Goal: Navigation & Orientation: Understand site structure

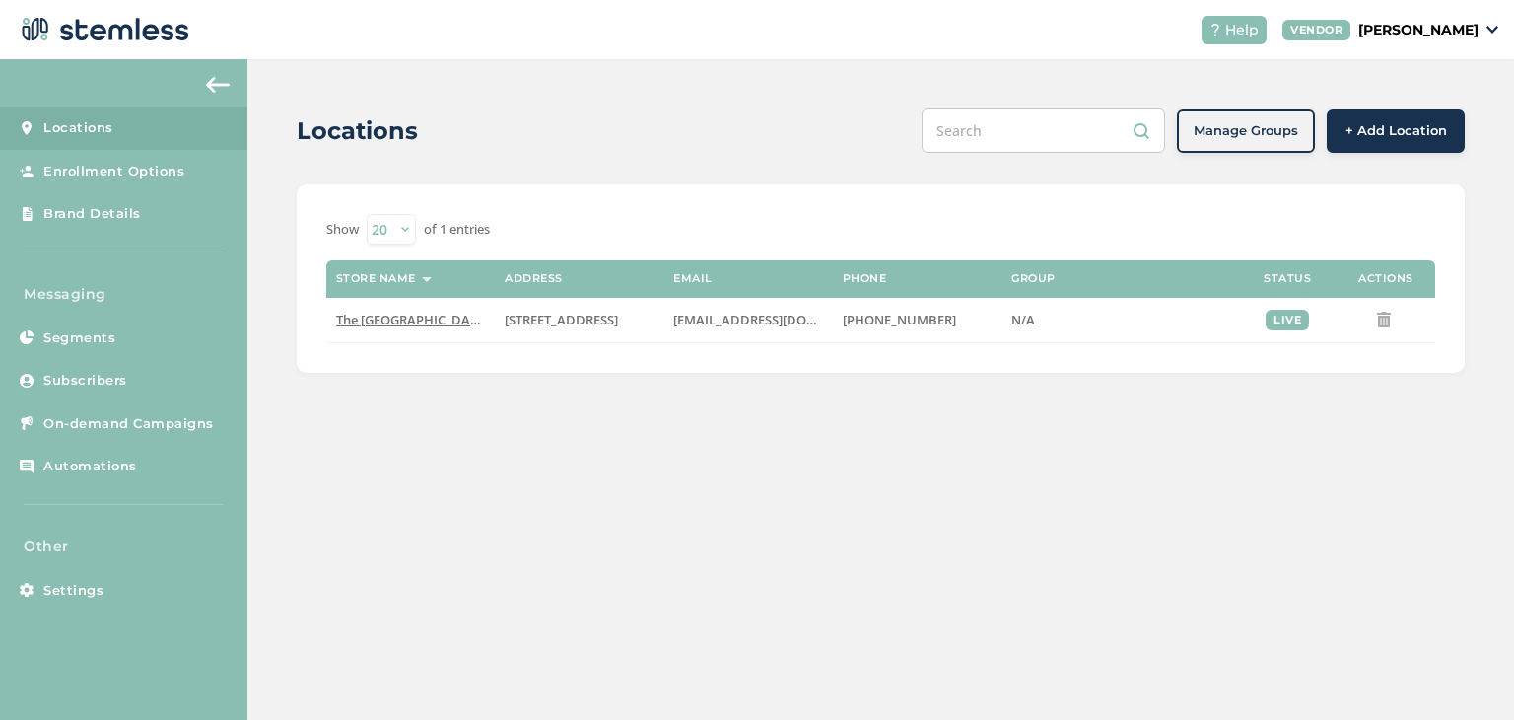
click at [116, 376] on span "Subscribers" at bounding box center [85, 381] width 84 height 20
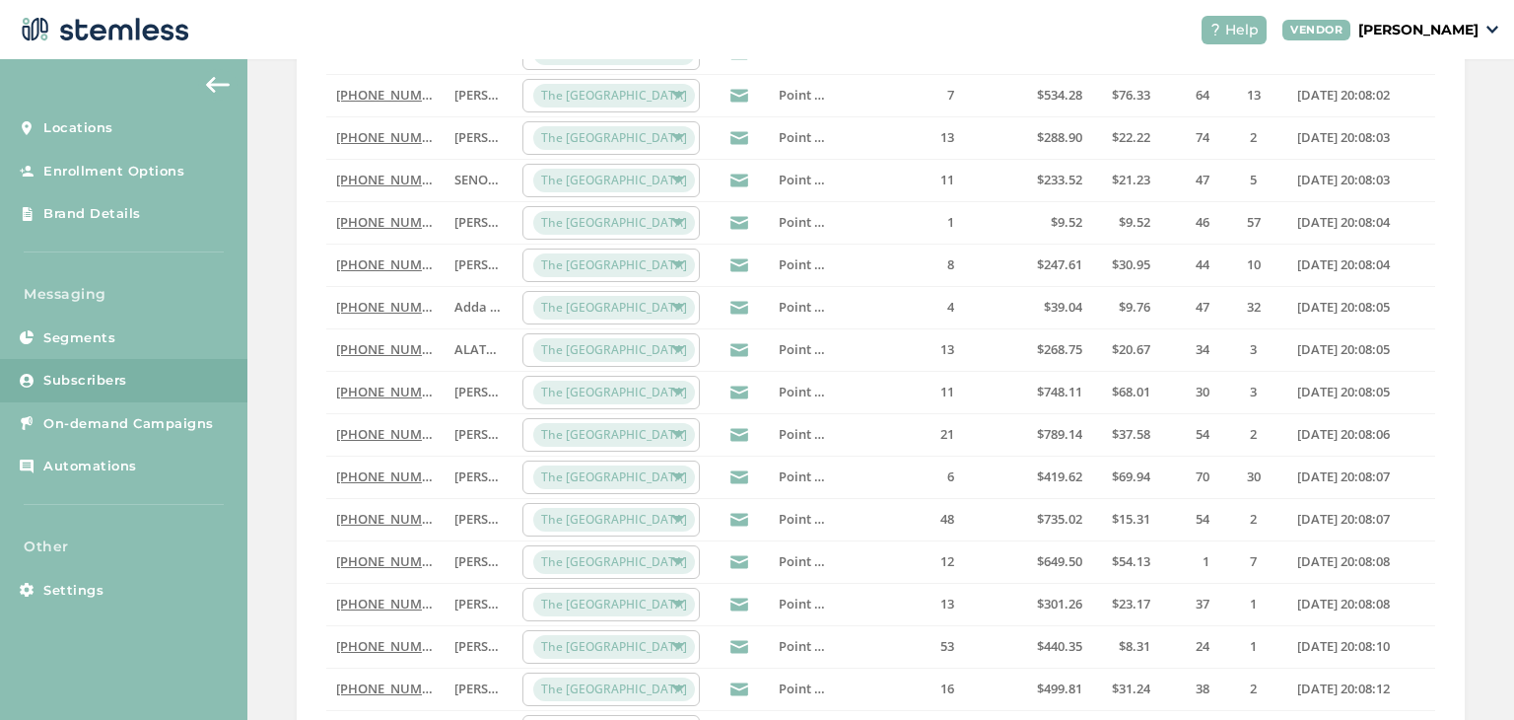
scroll to position [355, 0]
click at [686, 307] on div "The [GEOGRAPHIC_DATA]" at bounding box center [611, 308] width 177 height 34
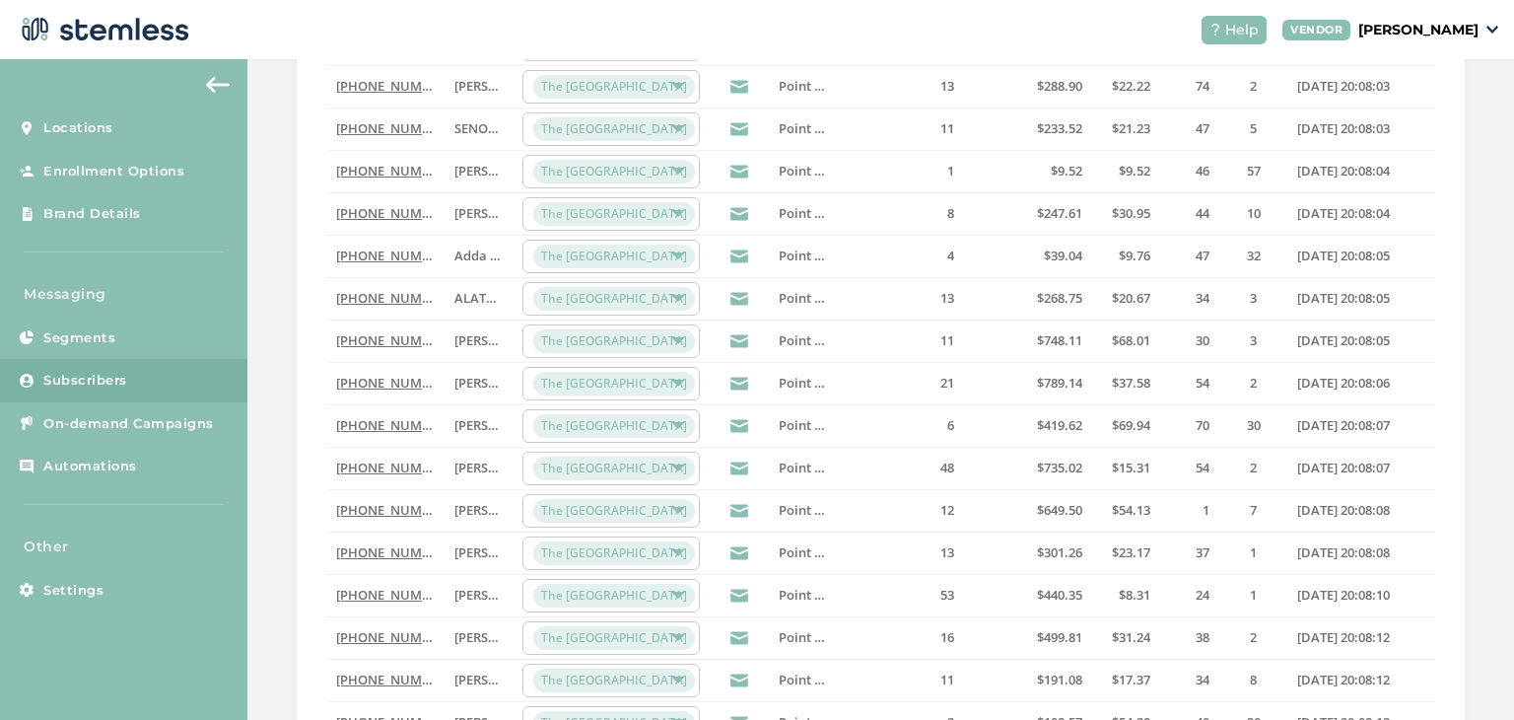
scroll to position [647, 0]
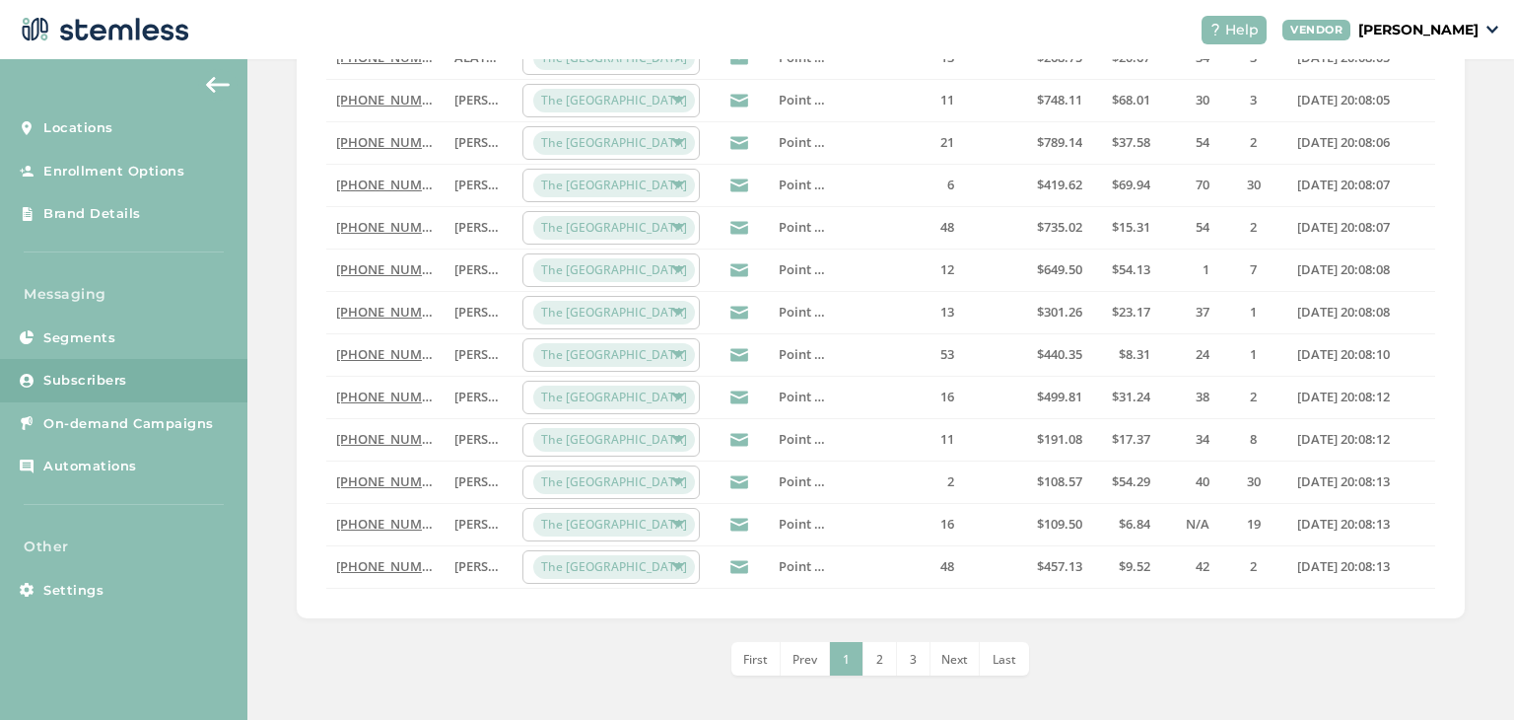
click at [205, 84] on button at bounding box center [217, 85] width 39 height 32
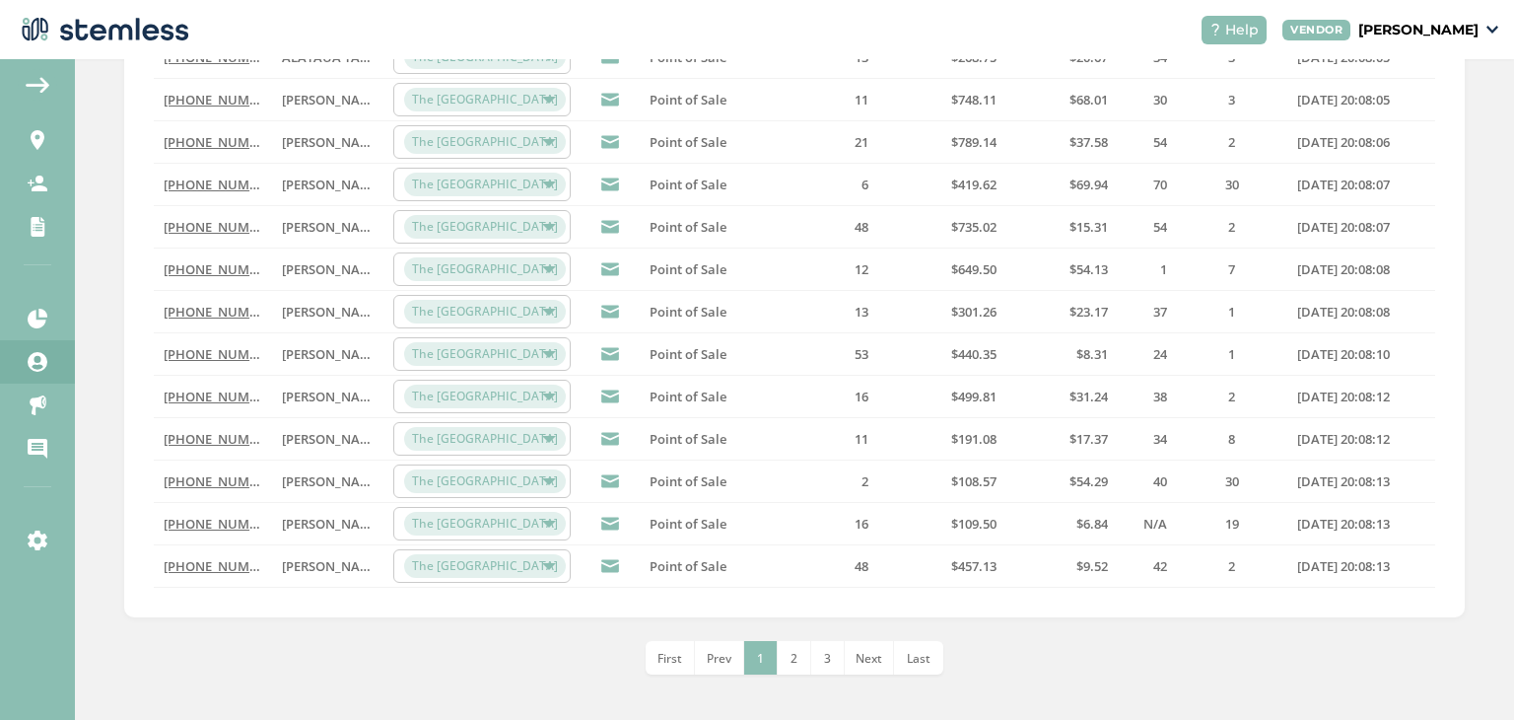
scroll to position [0, 0]
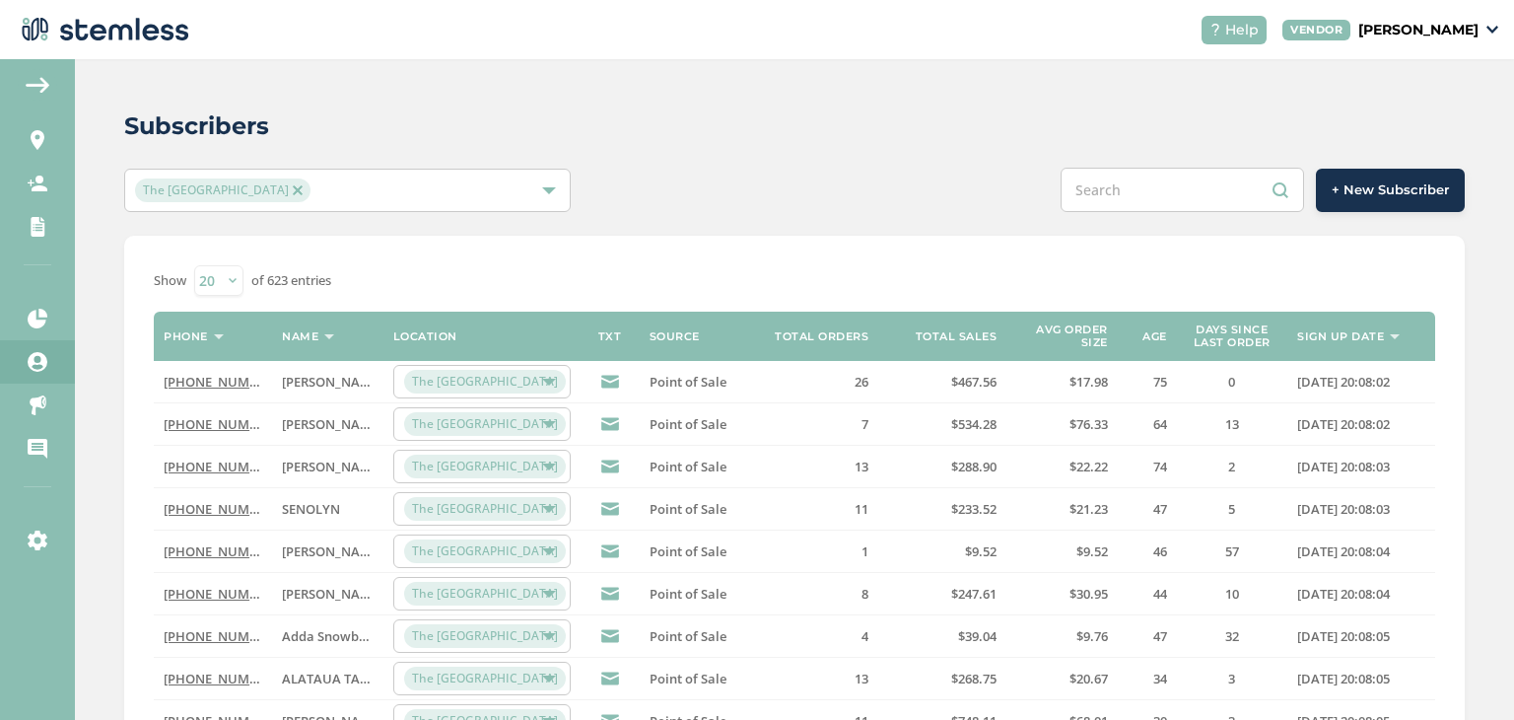
click at [30, 84] on img at bounding box center [38, 85] width 24 height 16
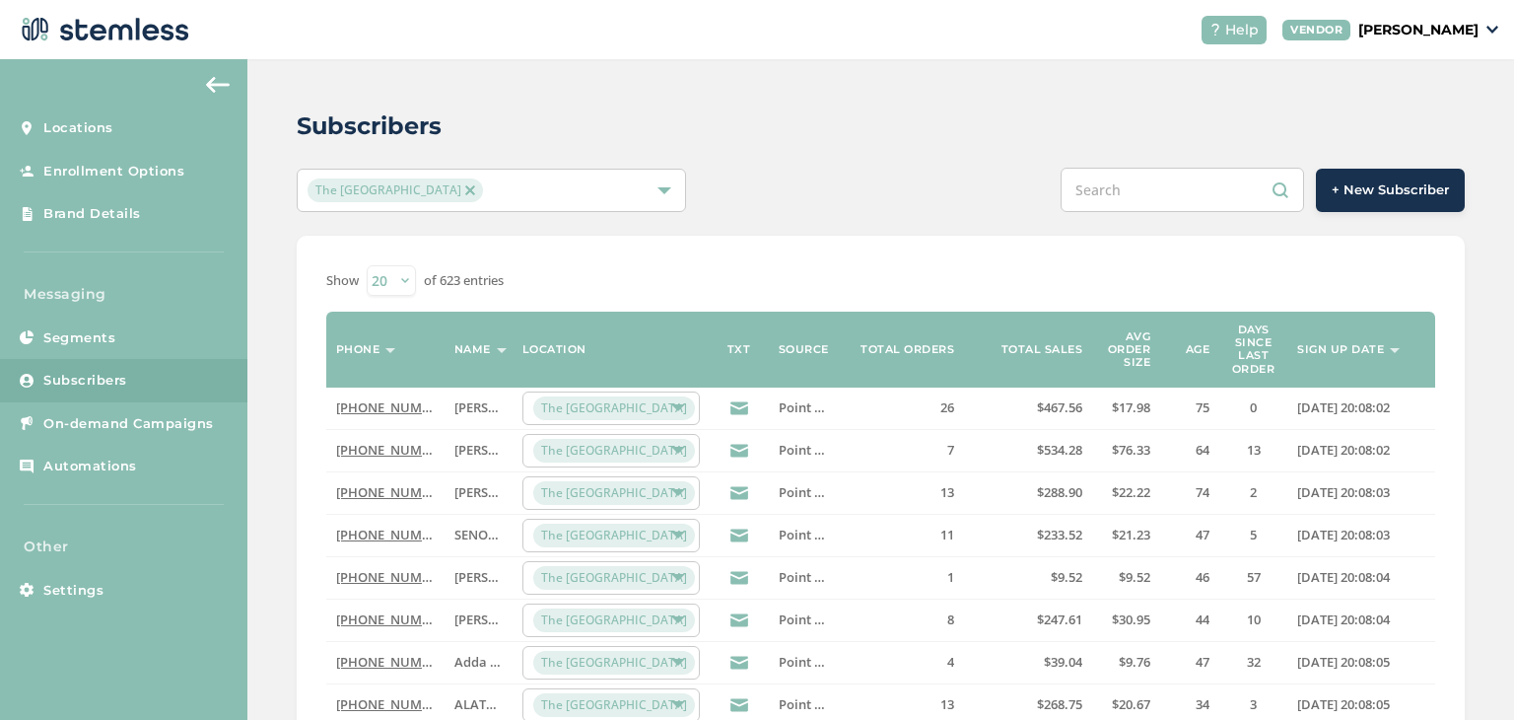
click at [51, 131] on span "Locations" at bounding box center [78, 128] width 70 height 20
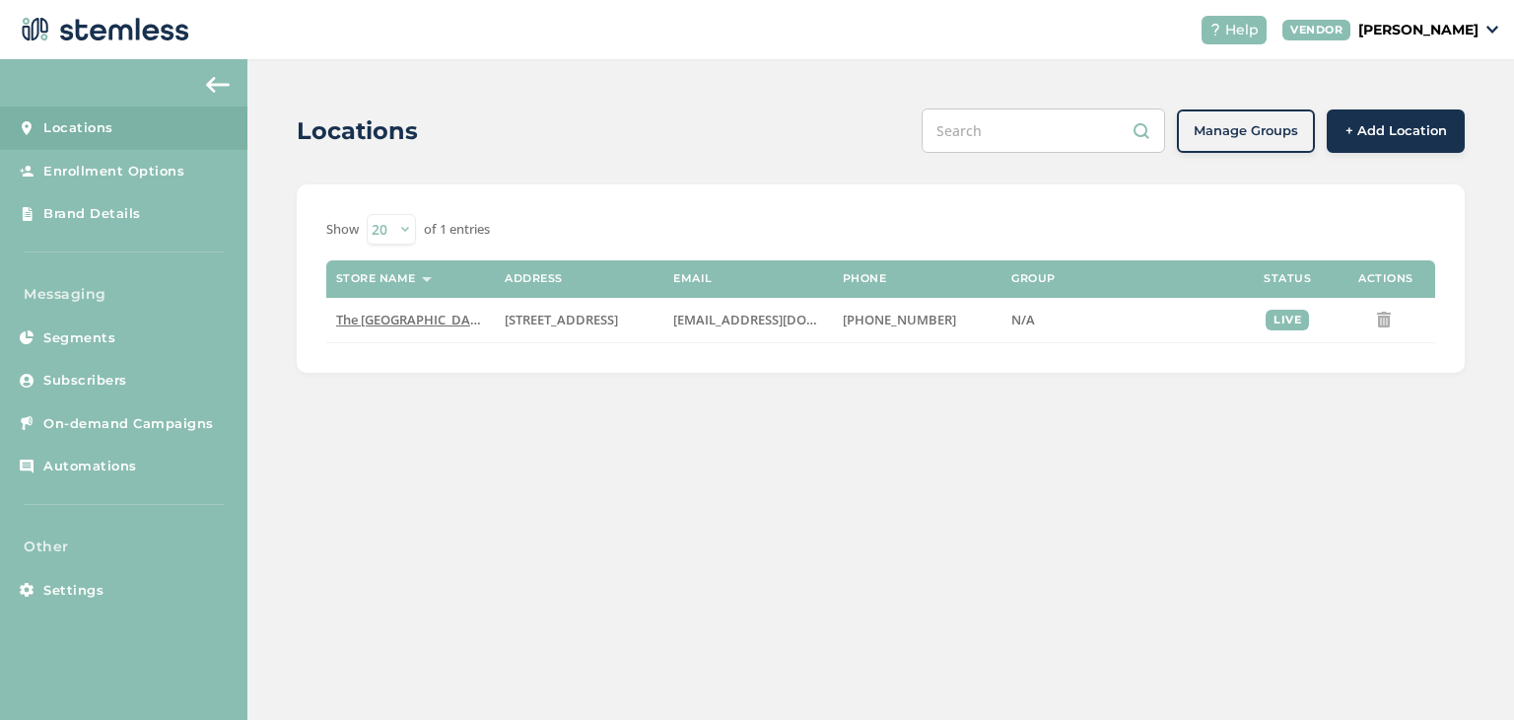
click at [122, 223] on link "Brand Details" at bounding box center [123, 213] width 247 height 43
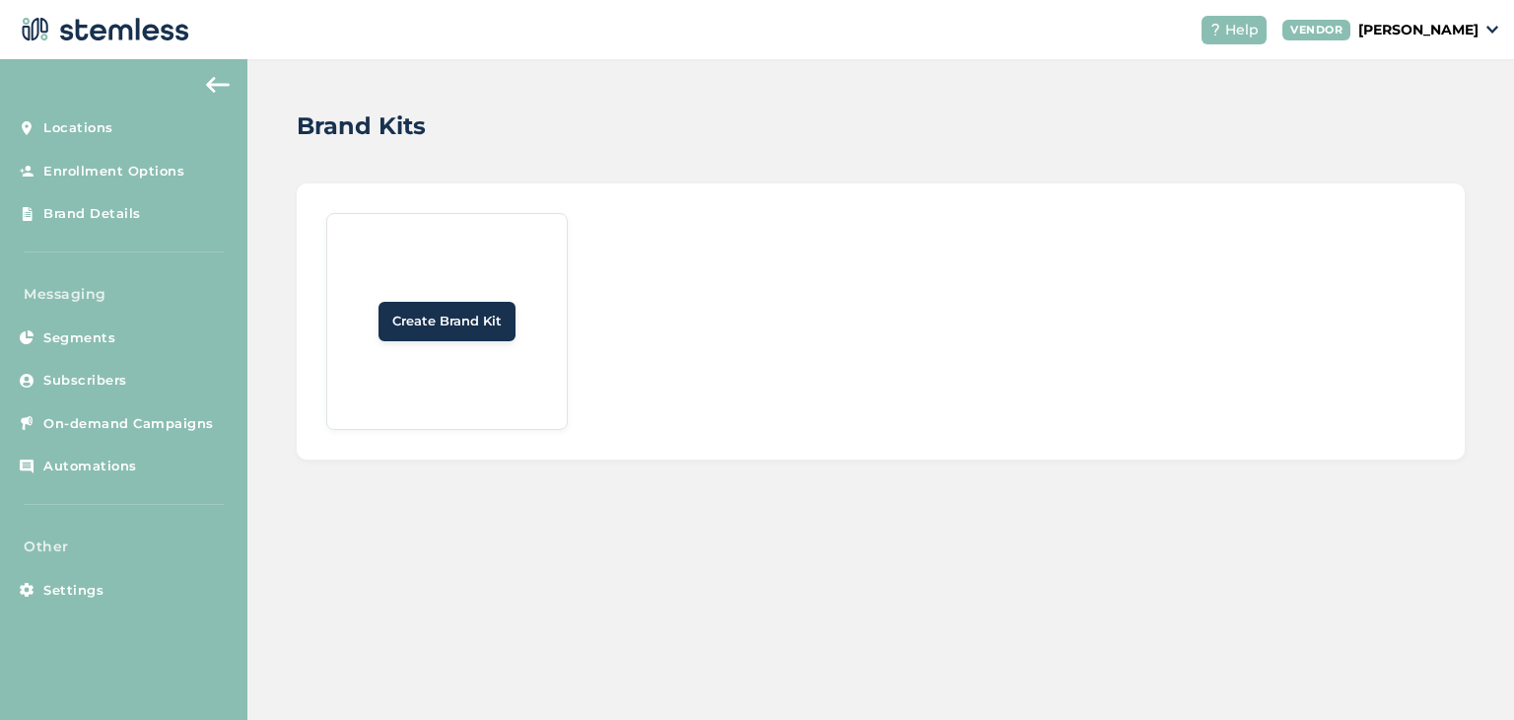
click at [121, 125] on link "Locations" at bounding box center [123, 127] width 247 height 43
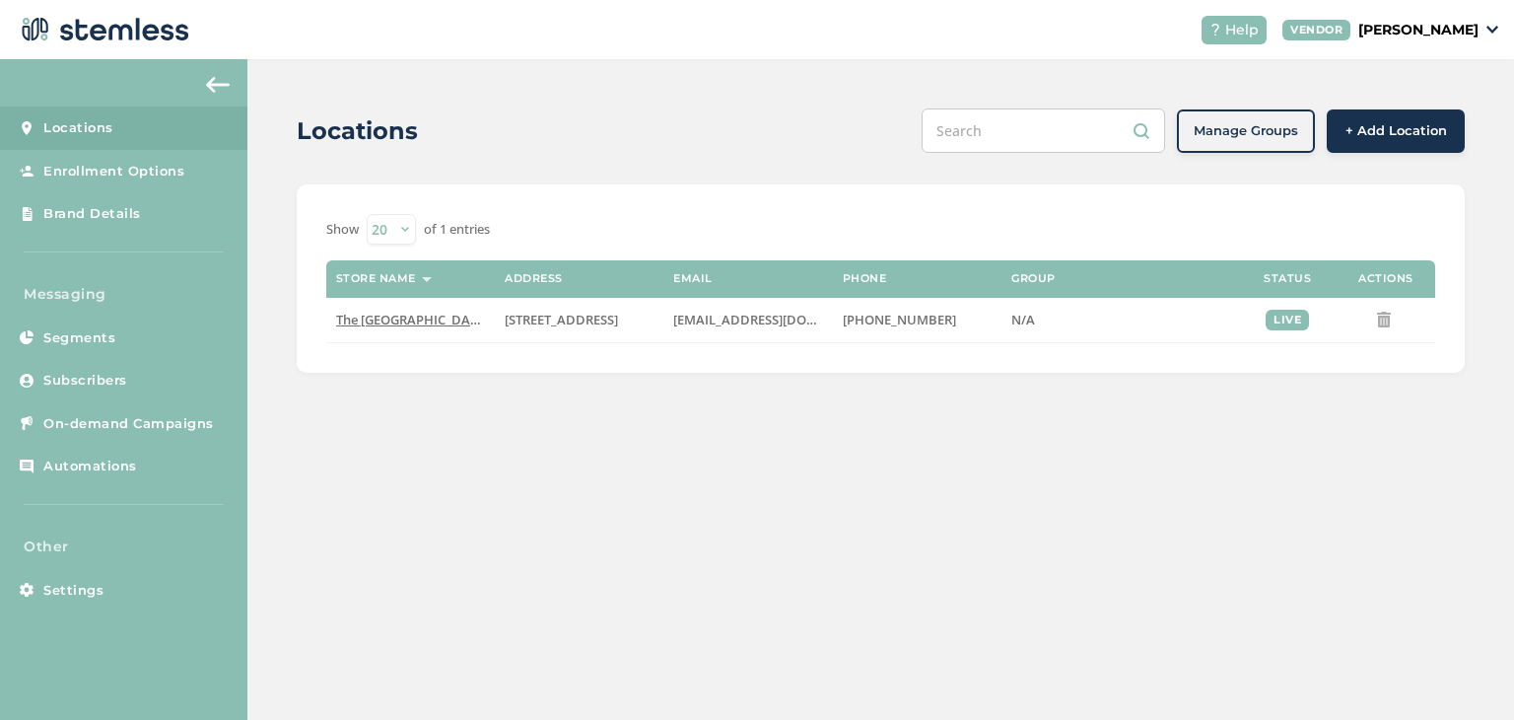
click at [88, 593] on span "Settings" at bounding box center [73, 591] width 60 height 20
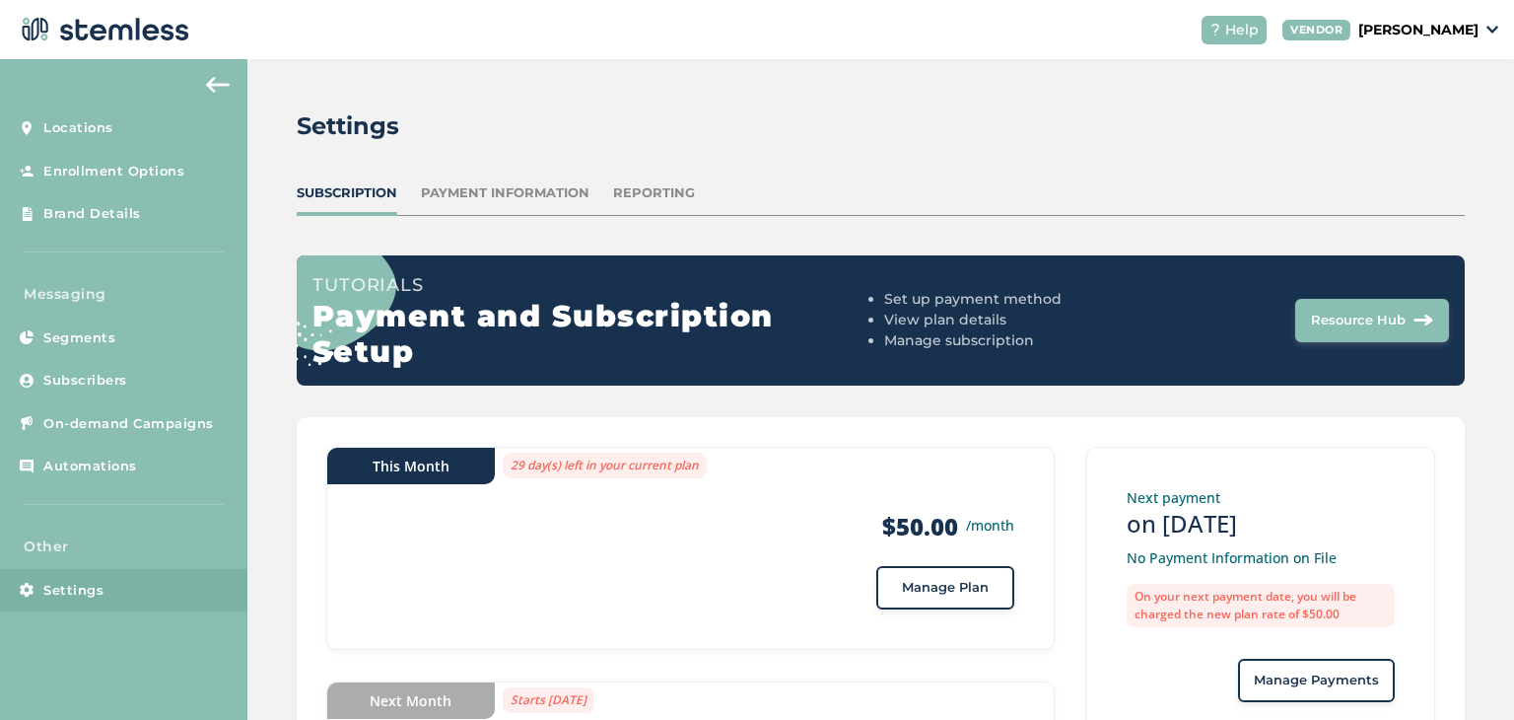
click at [140, 35] on img at bounding box center [103, 29] width 174 height 39
